Goal: Check status: Check status

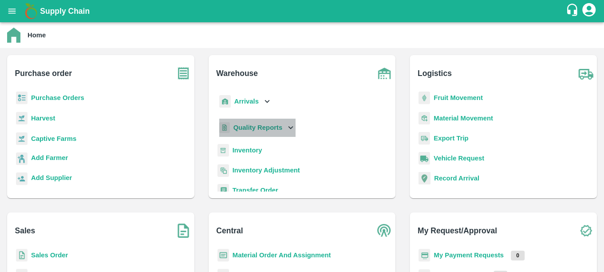
click at [264, 125] on b "Quality Reports" at bounding box center [258, 127] width 49 height 7
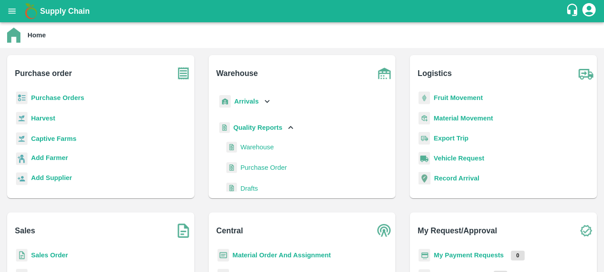
click at [269, 150] on span "Warehouse" at bounding box center [257, 147] width 33 height 10
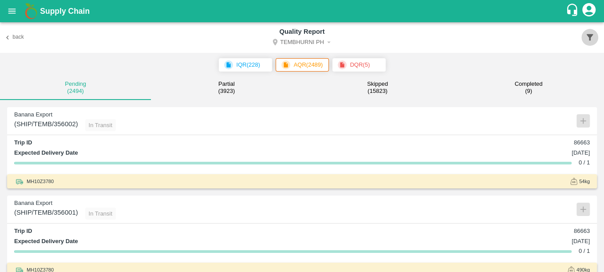
click at [588, 32] on icon "button" at bounding box center [590, 37] width 10 height 10
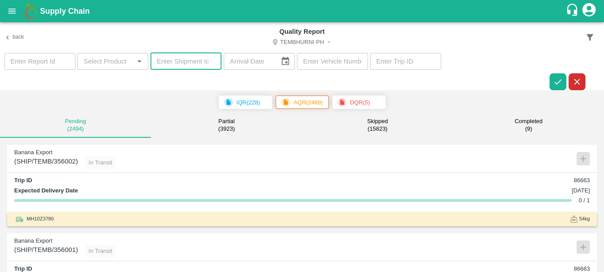
click at [188, 67] on input "number" at bounding box center [186, 61] width 71 height 17
paste input "349020"
type input "349020"
click at [556, 80] on icon "button" at bounding box center [558, 82] width 10 height 10
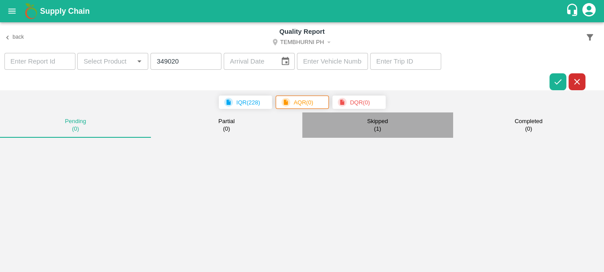
click at [376, 124] on p "Skipped" at bounding box center [377, 121] width 21 height 7
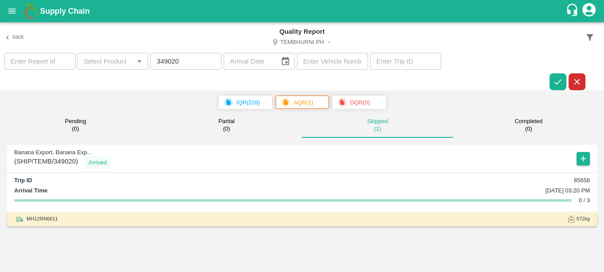
click at [353, 105] on p "DQR ( 0 )" at bounding box center [360, 102] width 20 height 9
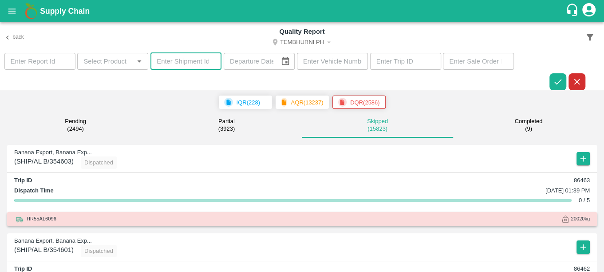
click at [169, 61] on input "number" at bounding box center [186, 61] width 71 height 17
paste input "349020"
type input "349020"
click at [550, 81] on button "button" at bounding box center [558, 81] width 17 height 17
